Goal: Go to known website: Access a specific website the user already knows

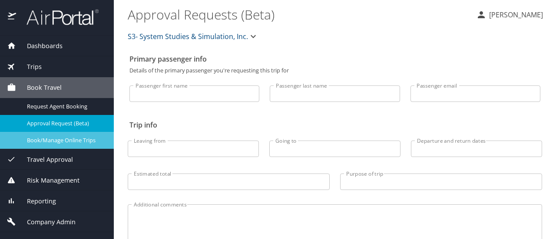
click at [63, 143] on span "Book/Manage Online Trips" at bounding box center [65, 140] width 76 height 8
